Goal: Navigation & Orientation: Find specific page/section

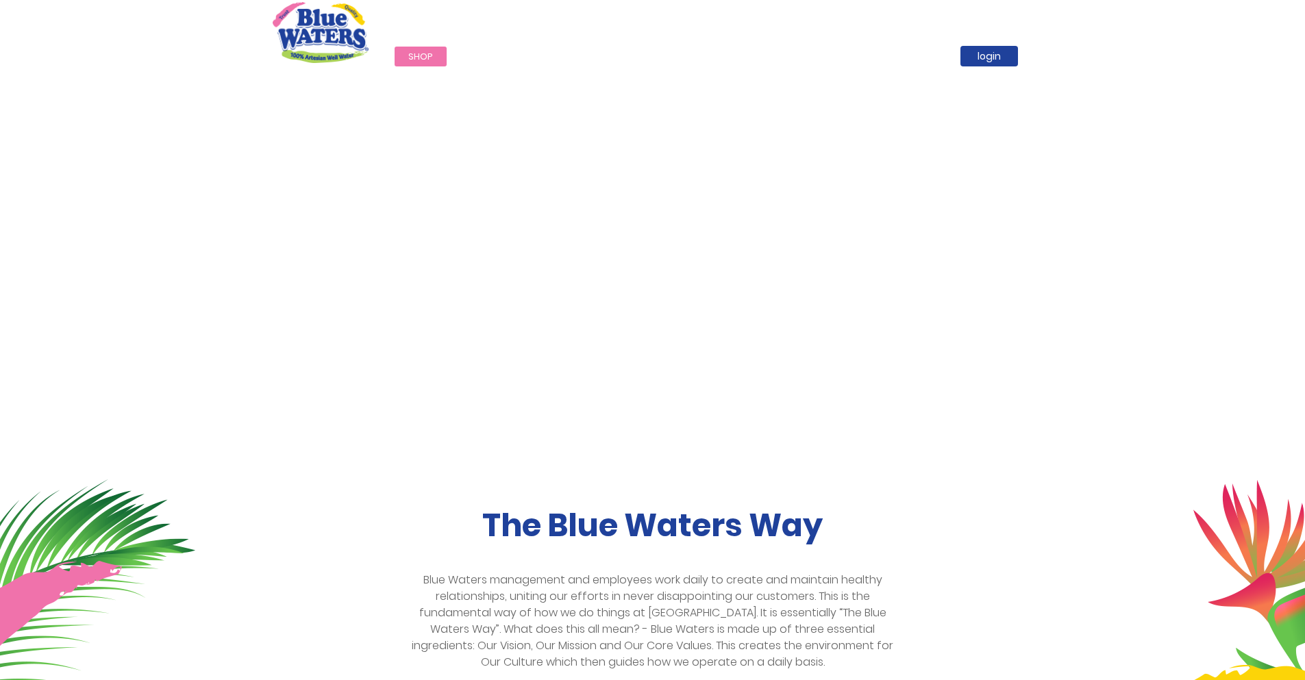
click at [423, 56] on span "Shop" at bounding box center [420, 56] width 25 height 13
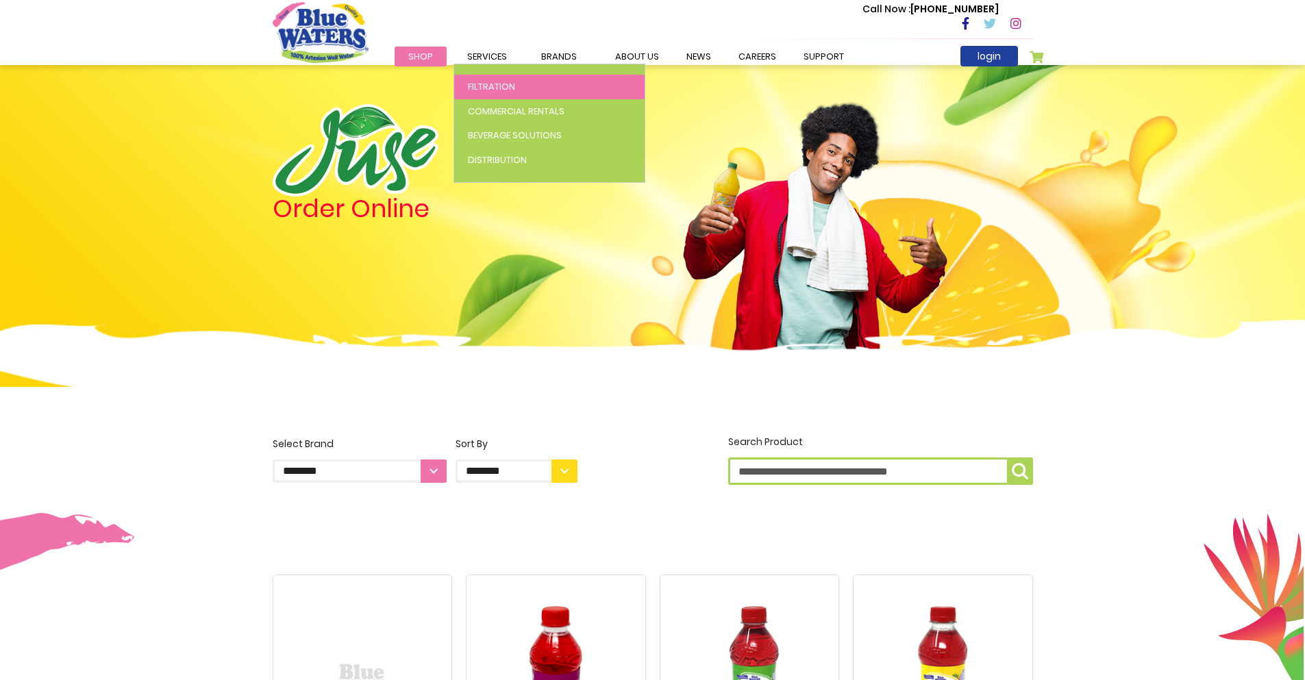
click at [484, 86] on span "Filtration" at bounding box center [491, 86] width 47 height 13
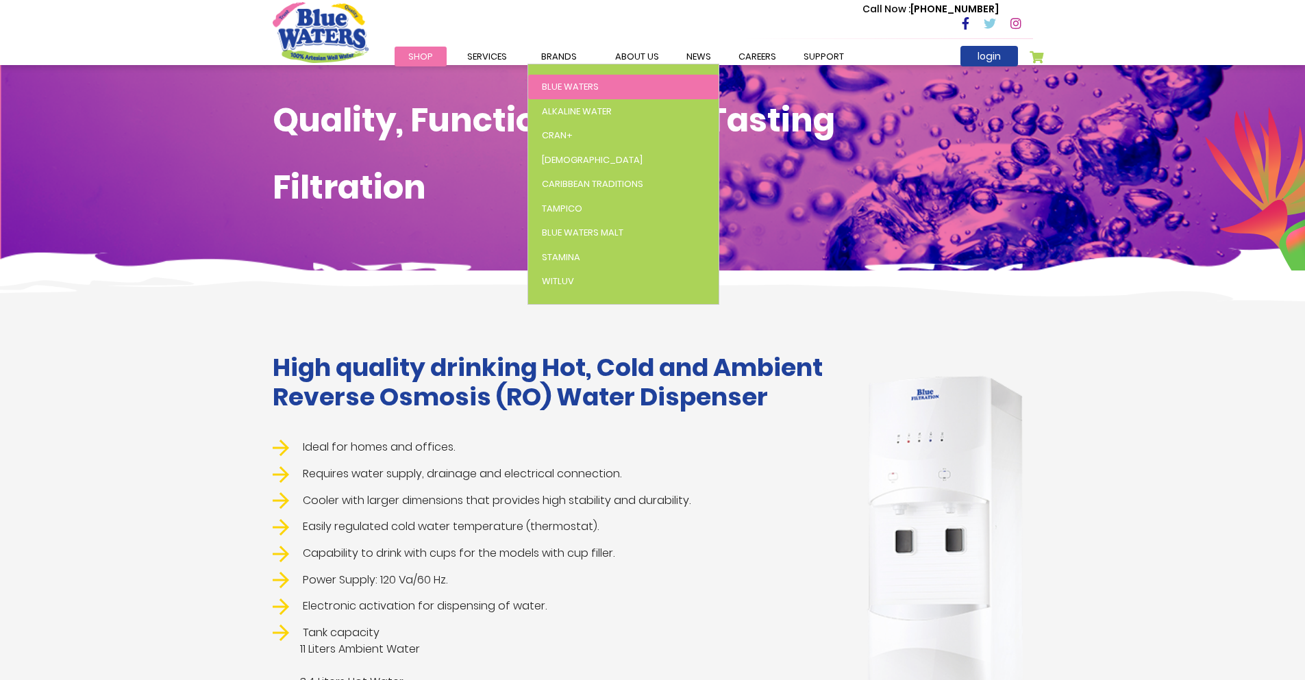
click at [553, 85] on span "Blue Waters" at bounding box center [570, 86] width 57 height 13
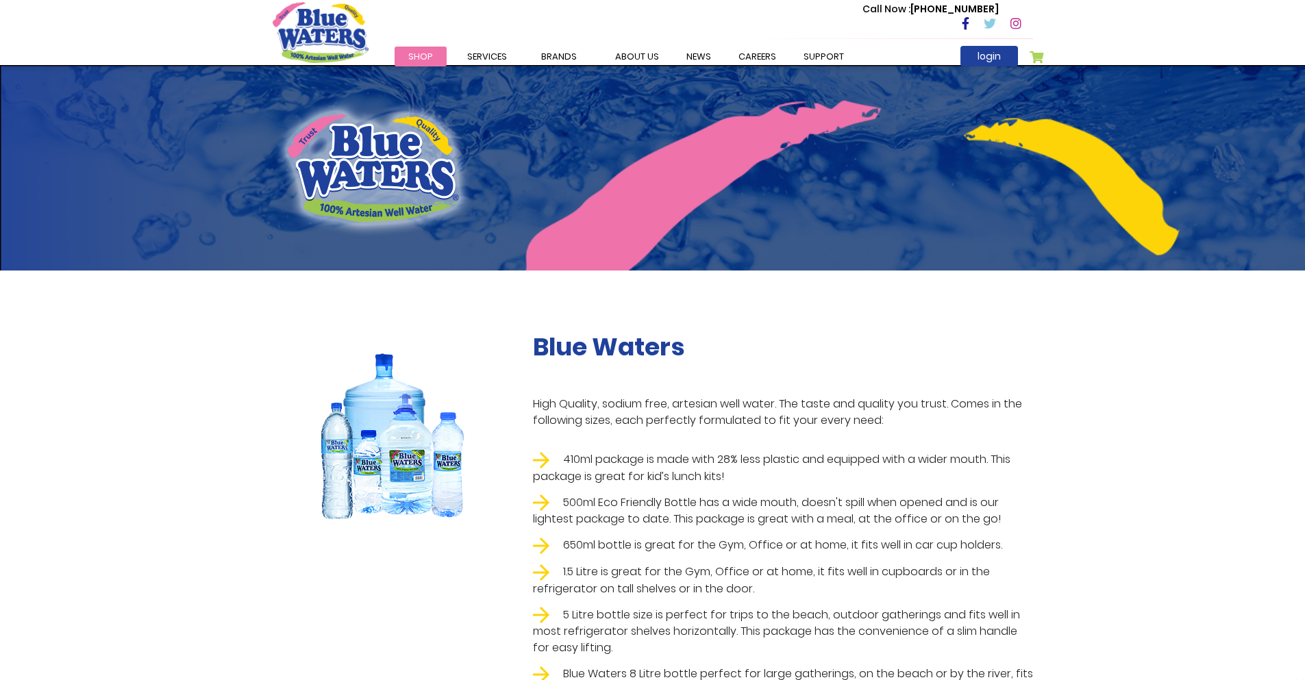
click at [426, 58] on span "Shop" at bounding box center [420, 56] width 25 height 13
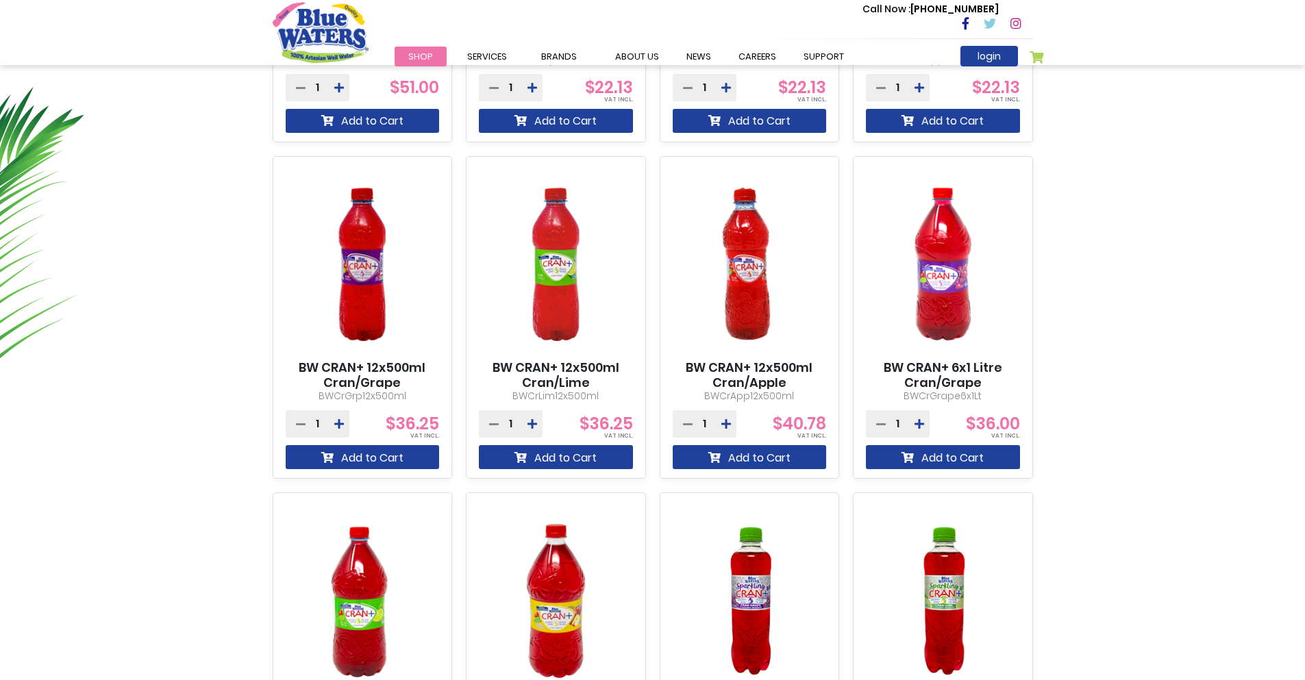
scroll to position [1233, 0]
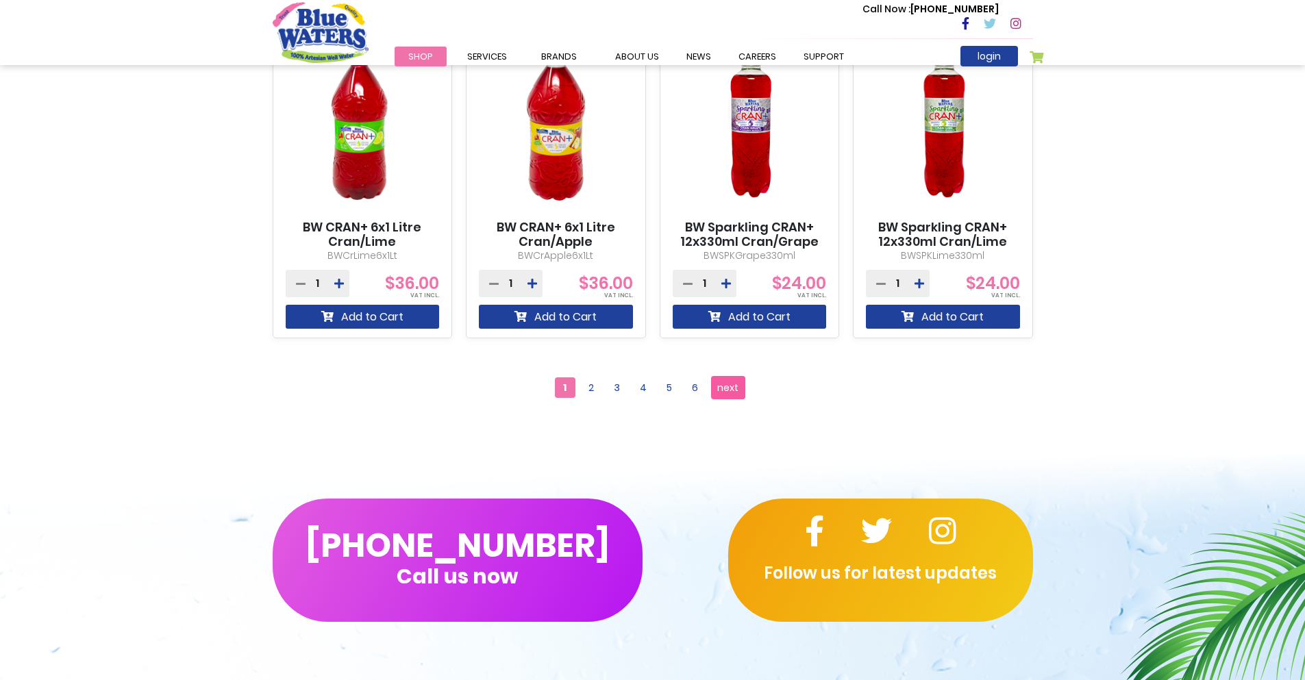
click at [728, 386] on span "next" at bounding box center [727, 387] width 21 height 21
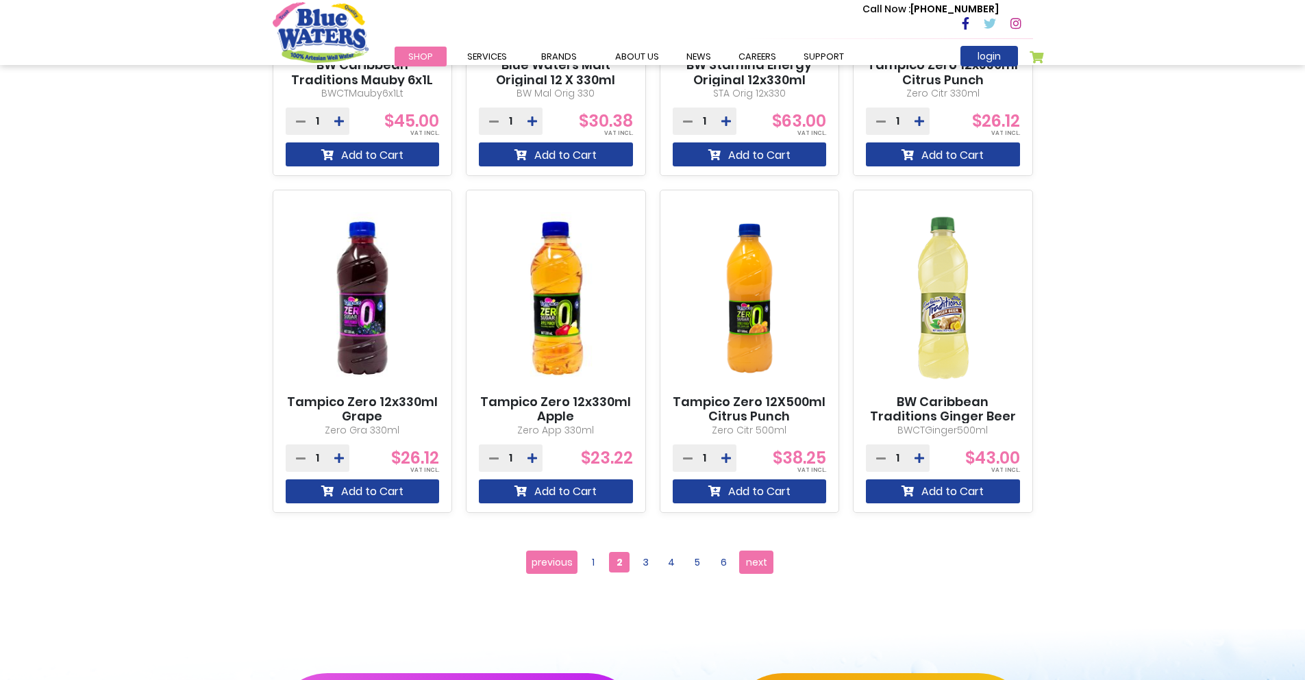
scroll to position [1096, 0]
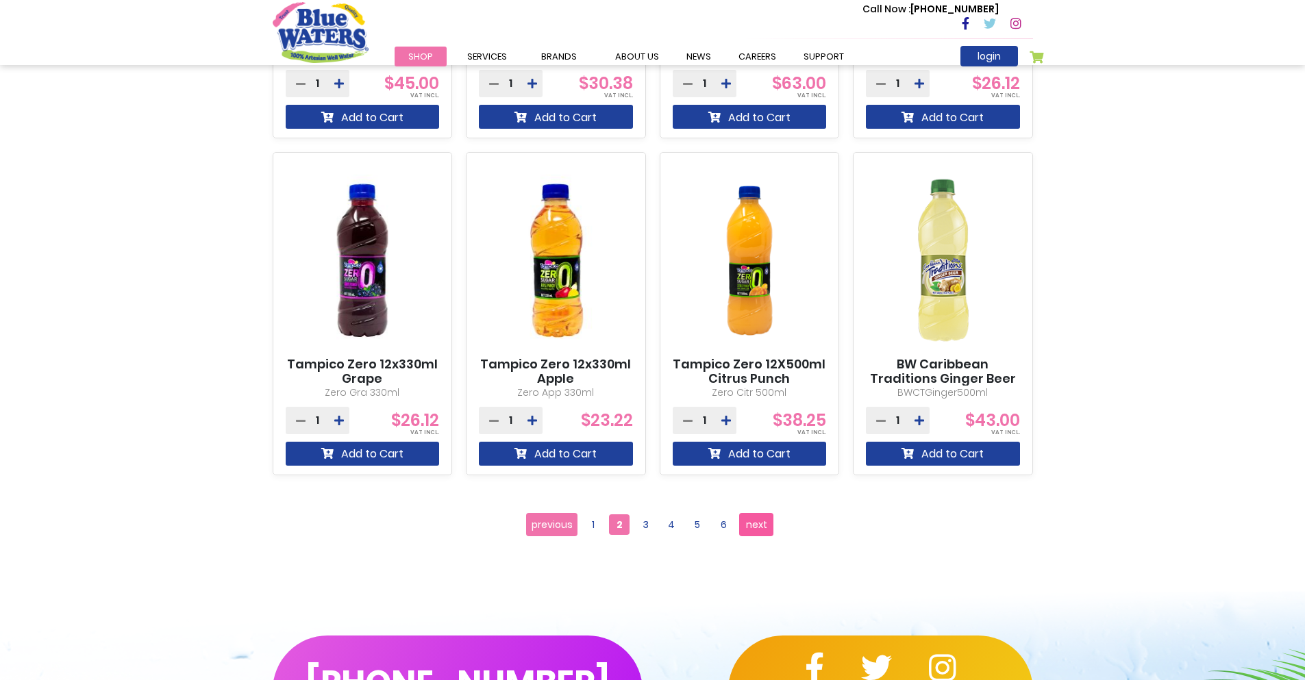
click at [762, 519] on span "next" at bounding box center [756, 525] width 21 height 21
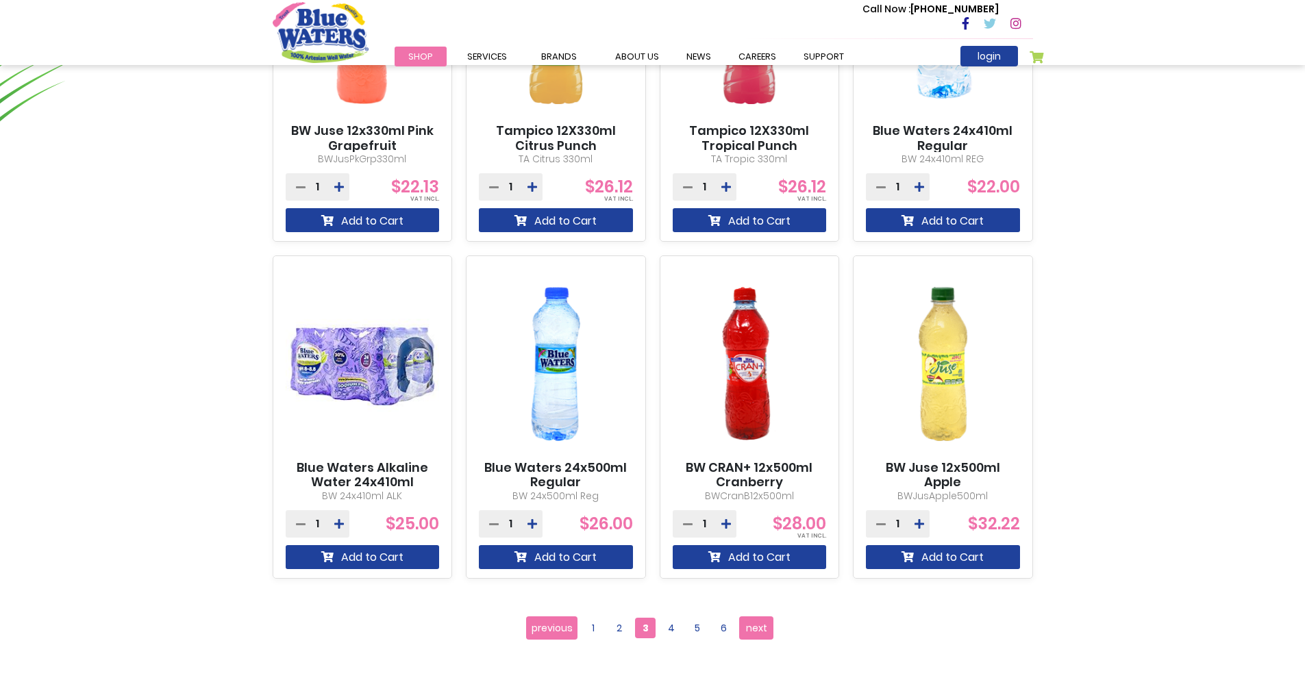
scroll to position [1028, 0]
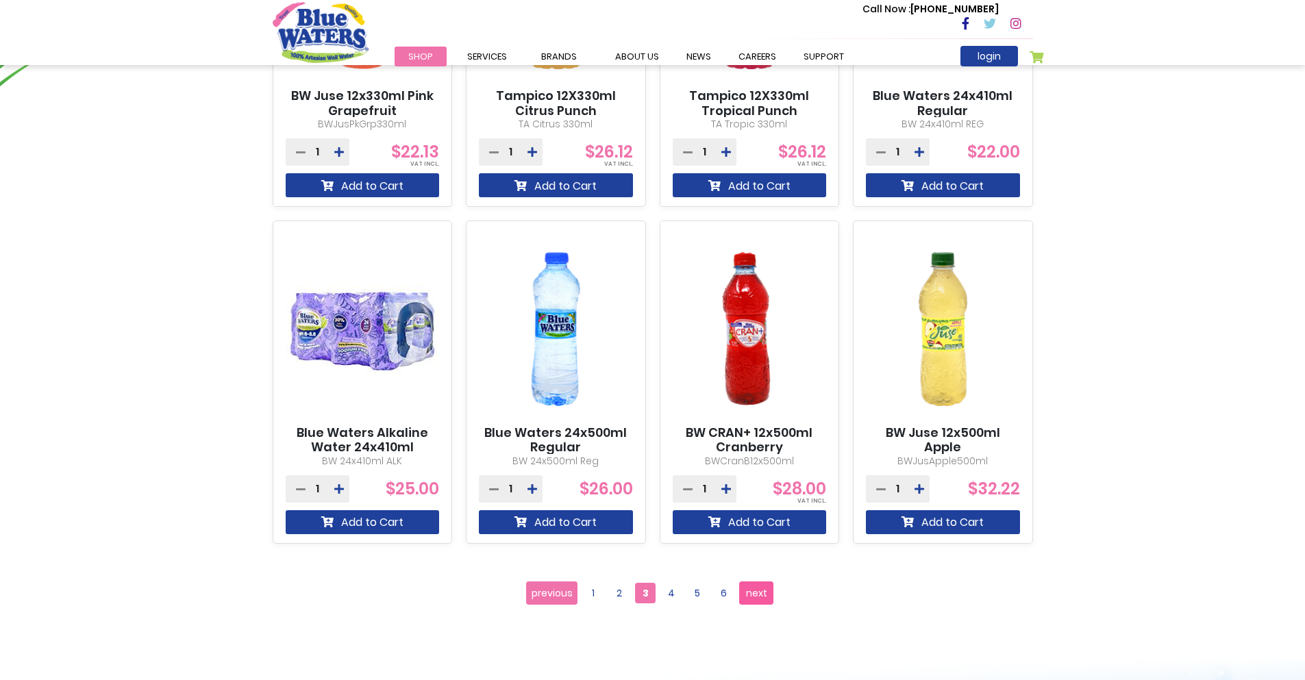
click at [758, 592] on span "next" at bounding box center [756, 593] width 21 height 21
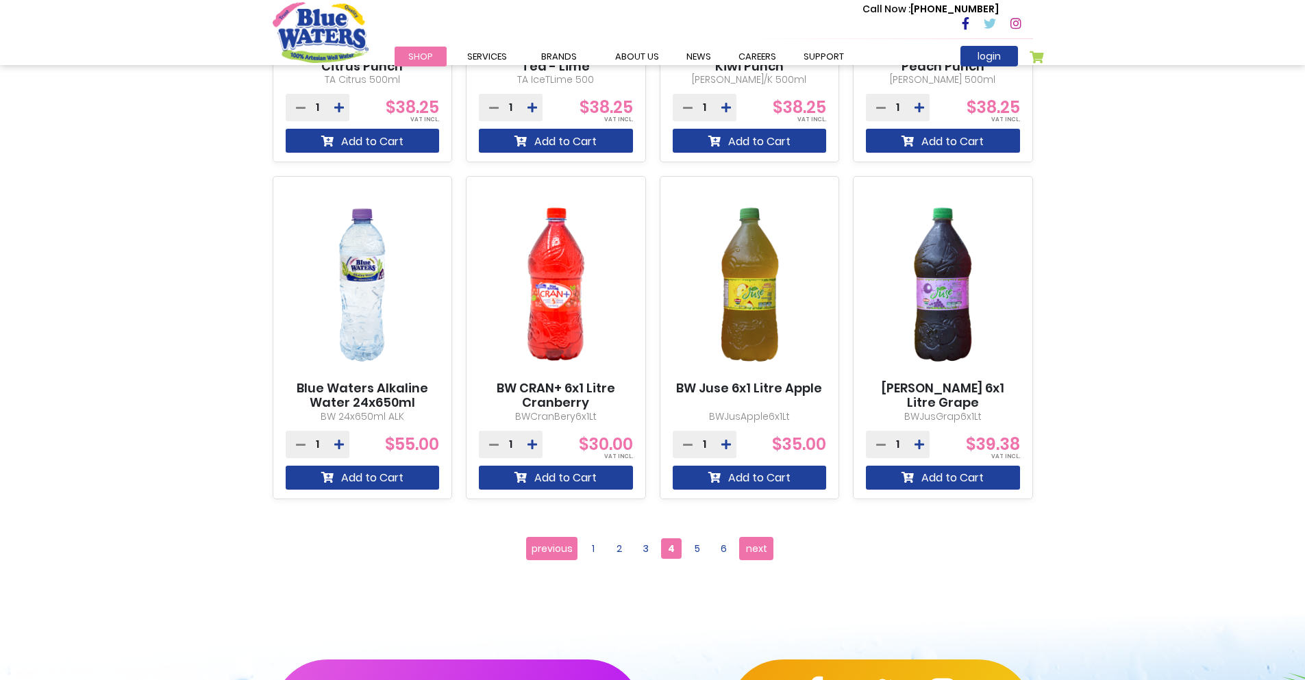
scroll to position [1302, 0]
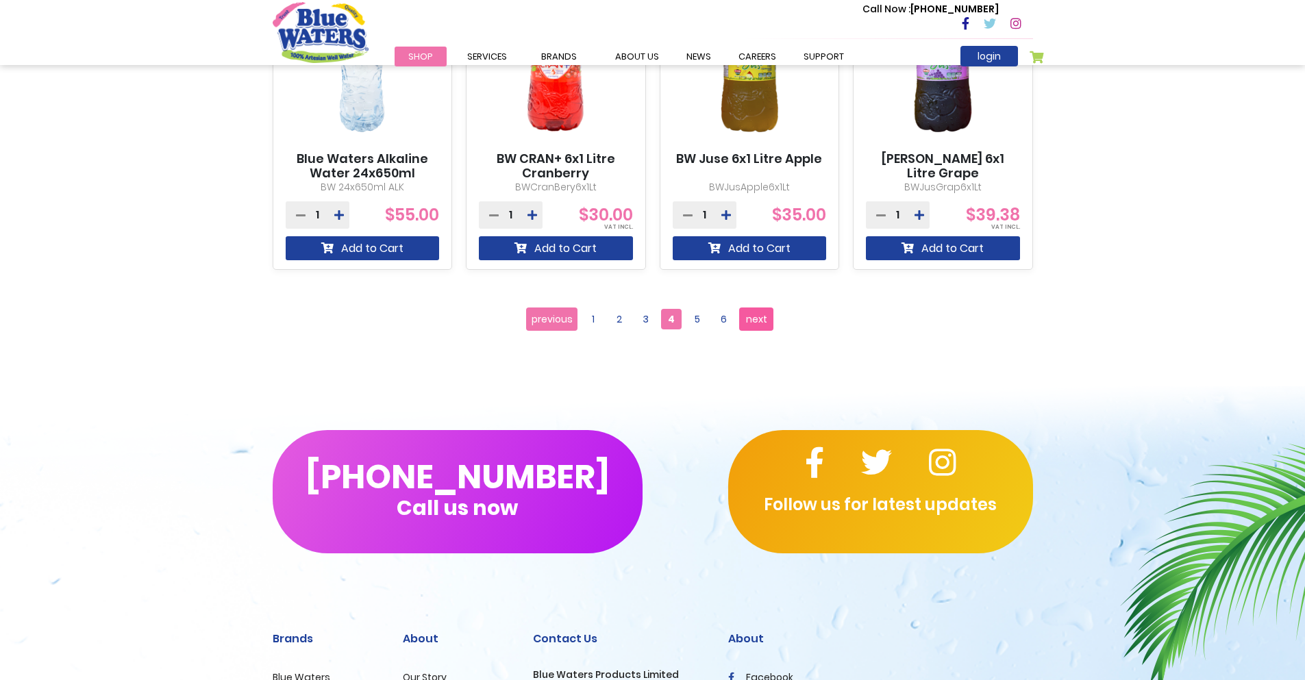
click at [756, 314] on span "next" at bounding box center [756, 319] width 21 height 21
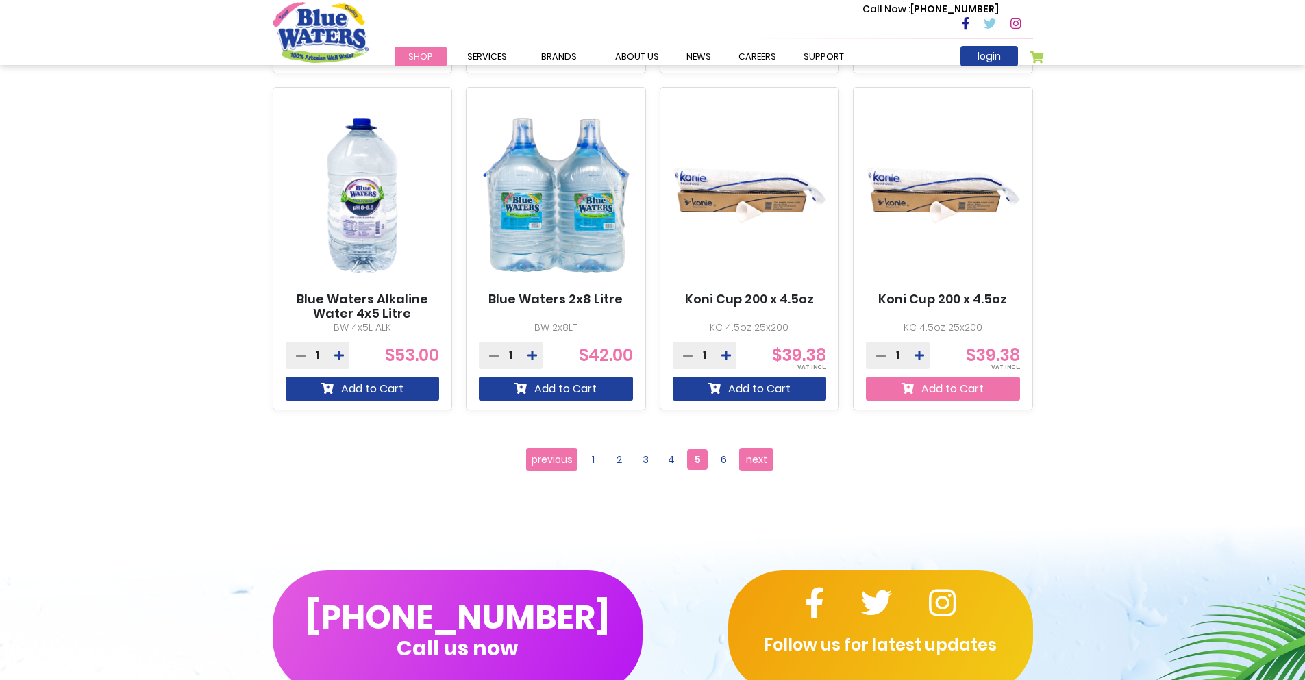
scroll to position [1165, 0]
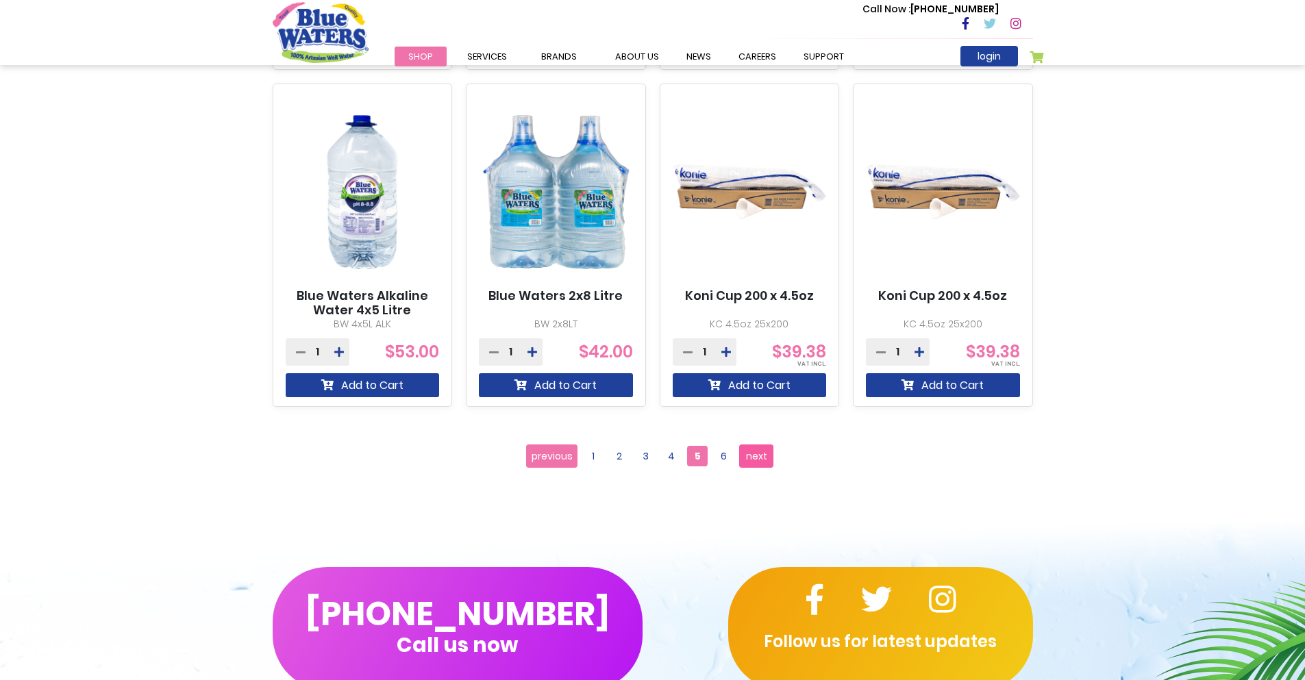
click at [756, 457] on span "next" at bounding box center [756, 456] width 21 height 21
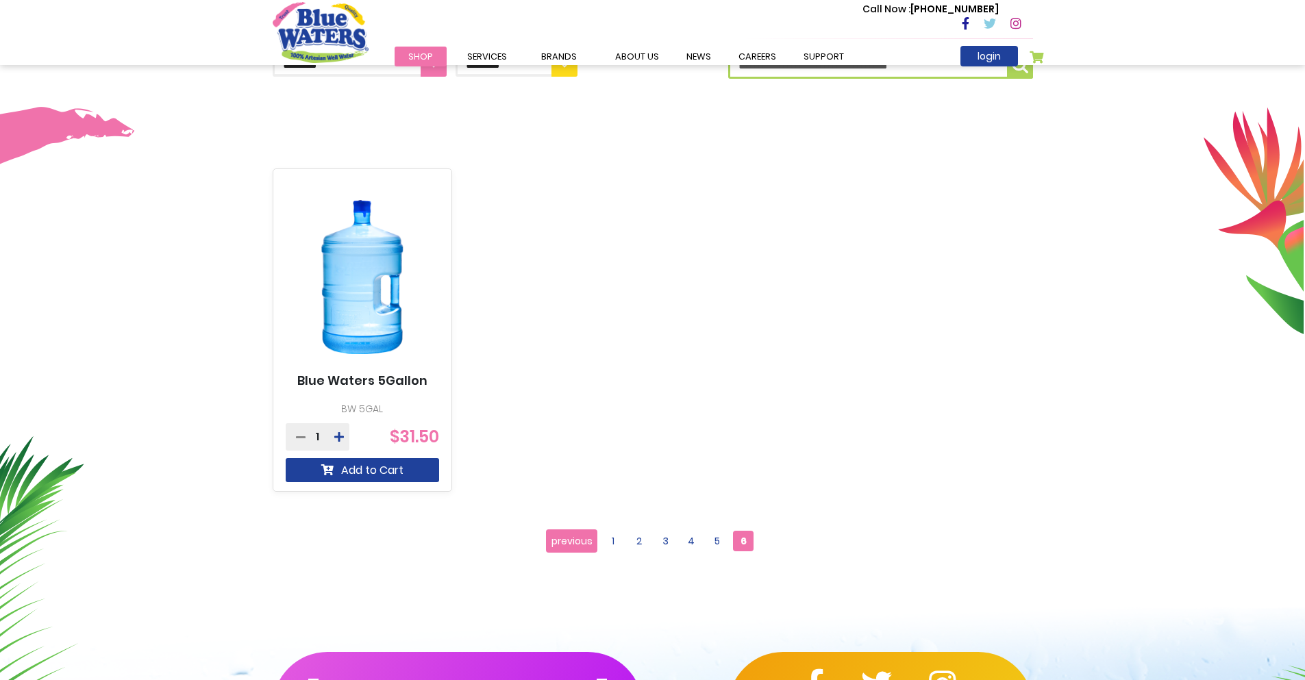
scroll to position [411, 0]
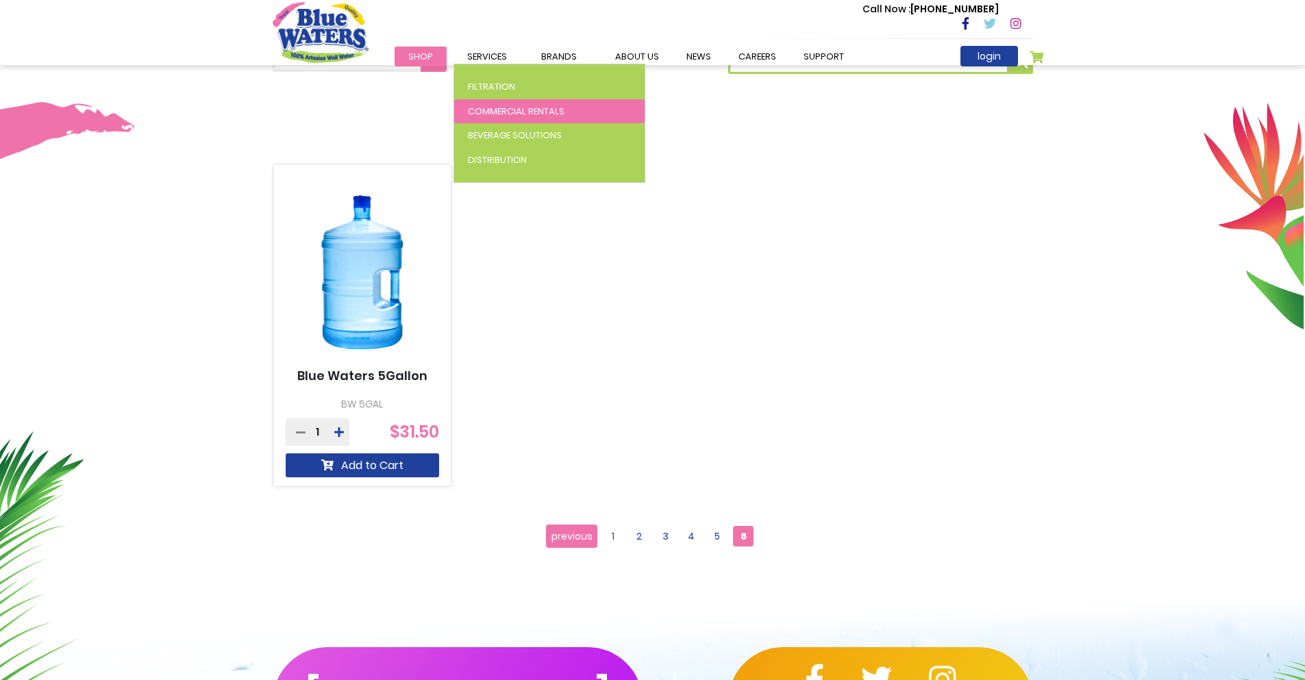
click at [484, 110] on span "Commercial Rentals" at bounding box center [516, 111] width 97 height 13
